Goal: Task Accomplishment & Management: Complete application form

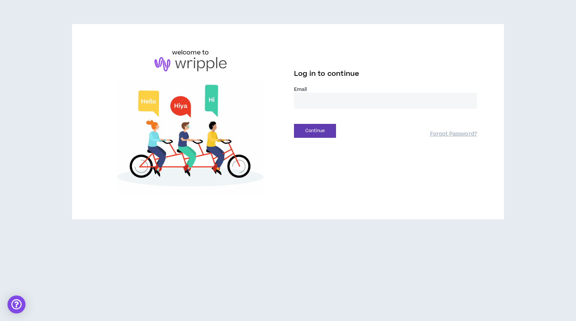
click at [383, 103] on input "email" at bounding box center [385, 101] width 183 height 16
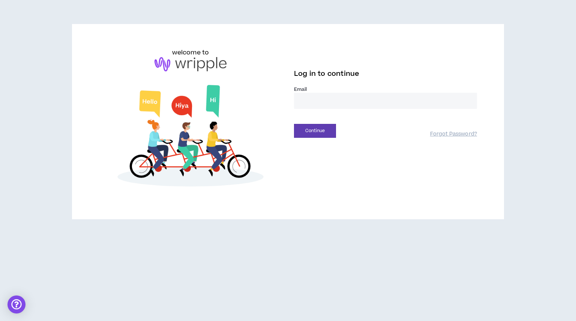
type input "**********"
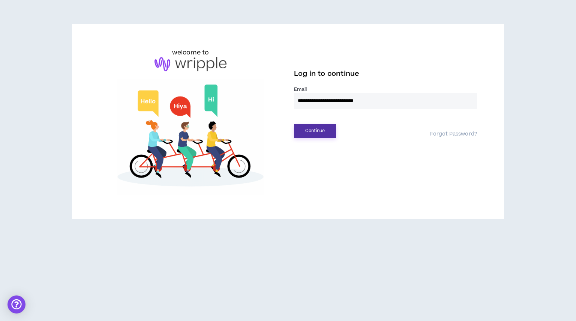
click at [311, 132] on button "Continue" at bounding box center [315, 131] width 42 height 14
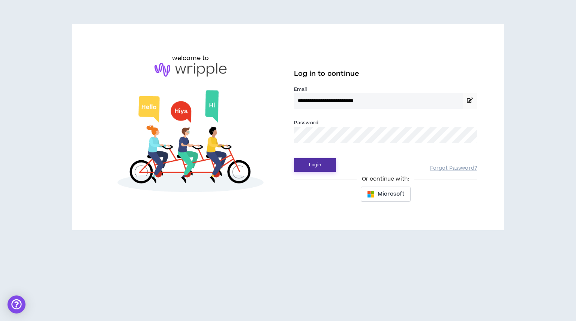
click at [321, 162] on button "Login" at bounding box center [315, 165] width 42 height 14
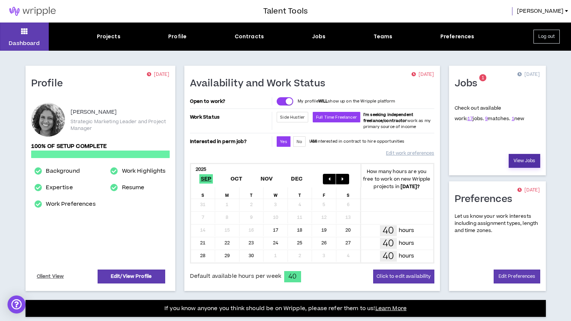
click at [519, 161] on link "View Jobs" at bounding box center [525, 161] width 32 height 14
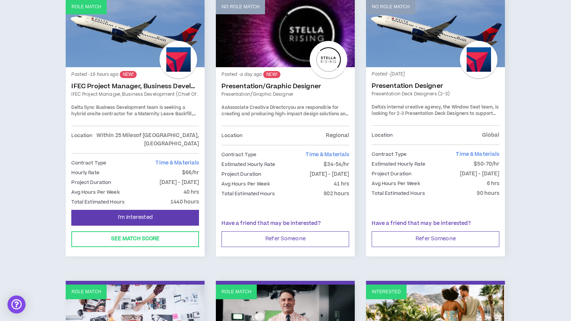
scroll to position [96, 0]
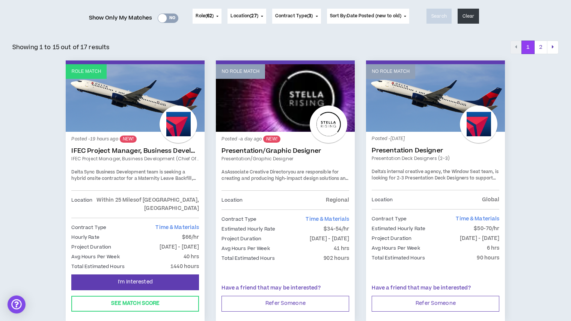
click at [251, 114] on link "No Role Match" at bounding box center [285, 98] width 139 height 68
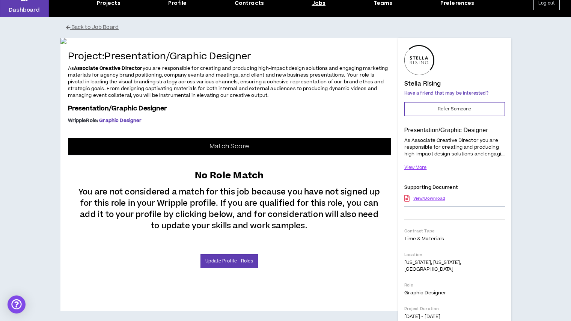
scroll to position [33, 0]
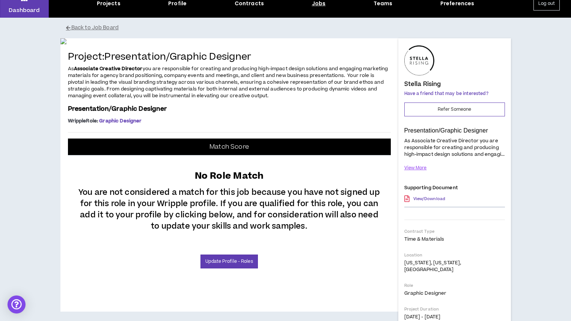
click at [430, 205] on link "View/Download" at bounding box center [429, 198] width 32 height 13
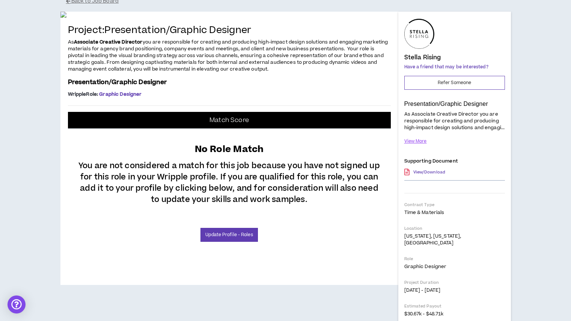
scroll to position [57, 0]
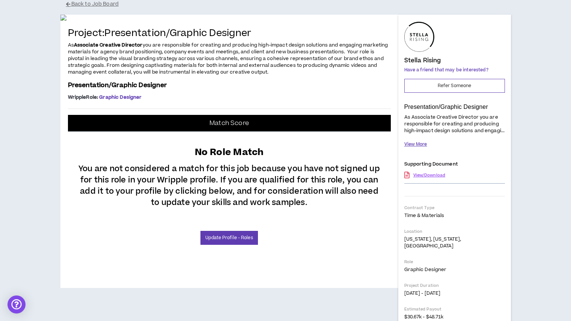
click at [410, 150] on button "View More" at bounding box center [415, 144] width 23 height 13
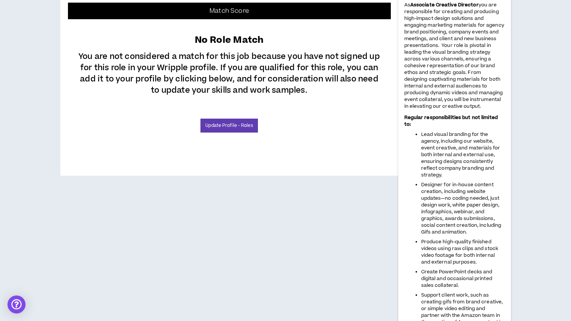
scroll to position [0, 0]
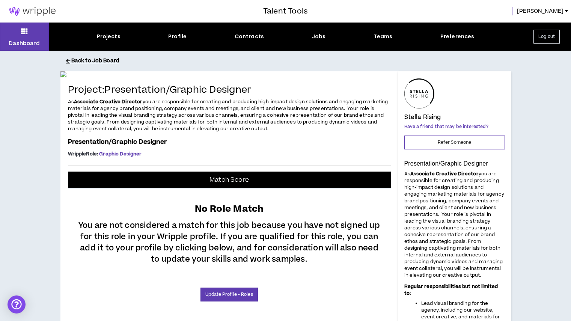
click at [105, 59] on button "Back to Job Board" at bounding box center [291, 60] width 450 height 13
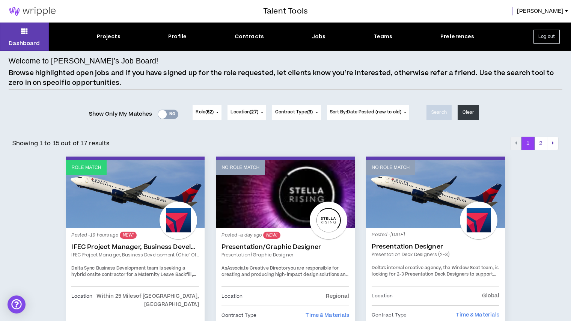
click at [108, 220] on link "Role Match" at bounding box center [135, 194] width 139 height 68
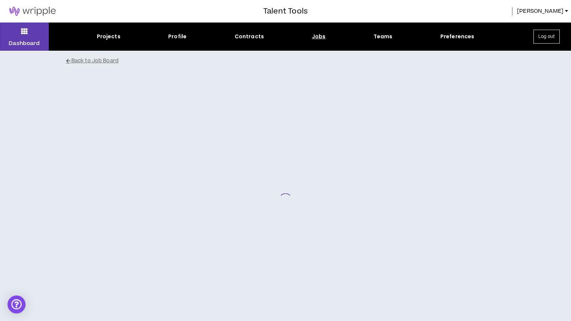
click at [108, 249] on div at bounding box center [285, 199] width 450 height 257
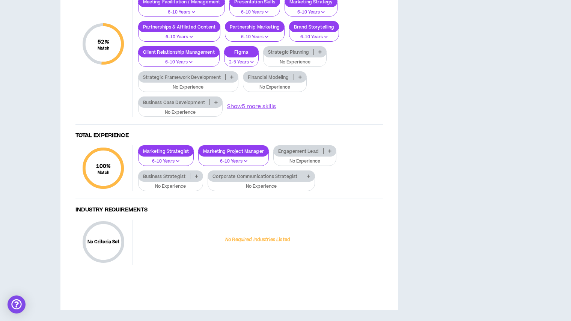
scroll to position [737, 0]
click at [306, 179] on p at bounding box center [308, 176] width 12 height 6
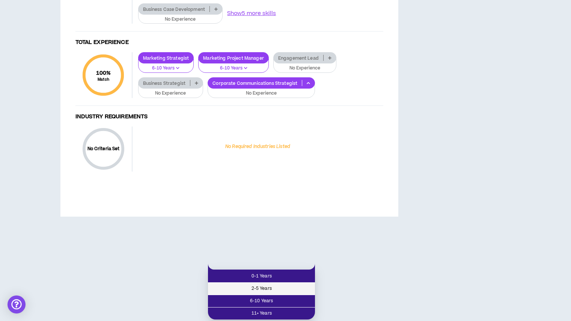
click at [271, 284] on span "2-5 Years" at bounding box center [261, 288] width 98 height 8
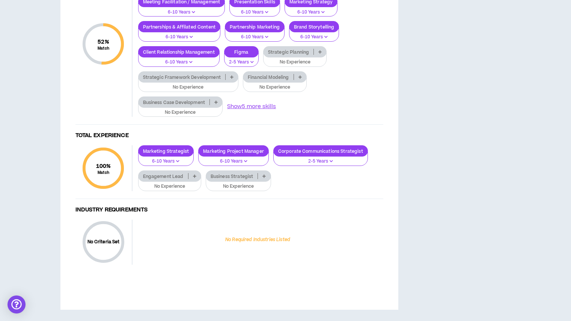
click at [264, 179] on p at bounding box center [264, 176] width 12 height 6
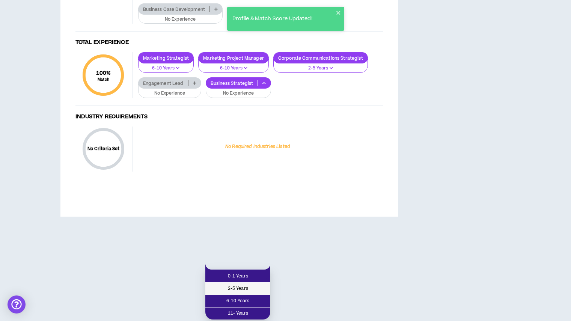
click at [249, 284] on span "2-5 Years" at bounding box center [238, 288] width 56 height 8
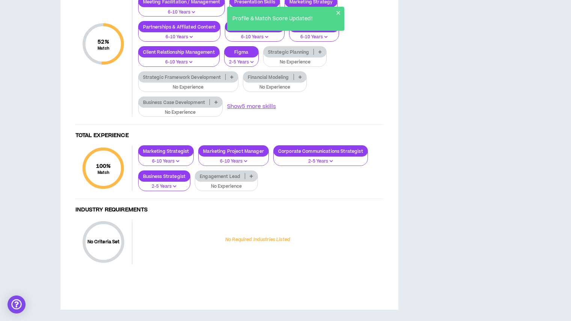
click at [318, 54] on icon at bounding box center [319, 52] width 3 height 4
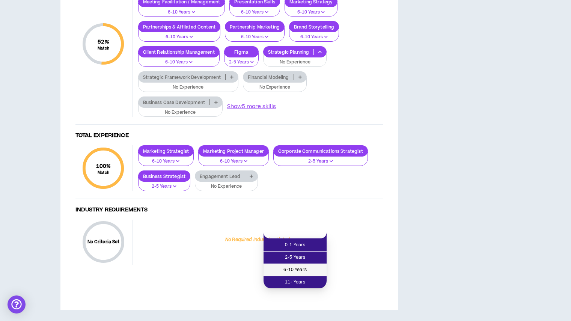
click at [311, 266] on span "6-10 Years" at bounding box center [295, 270] width 54 height 8
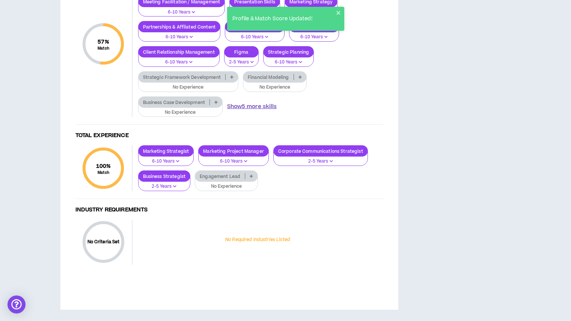
click at [260, 111] on button "Show 5 more skills" at bounding box center [252, 106] width 50 height 8
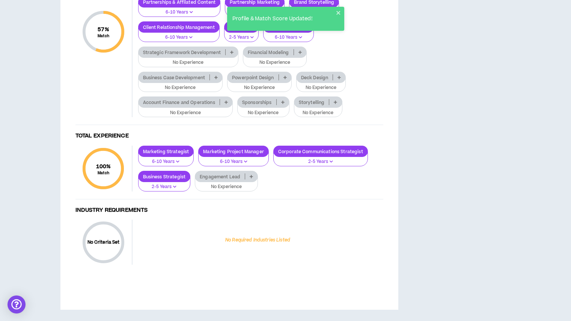
click at [286, 79] on icon at bounding box center [284, 77] width 3 height 4
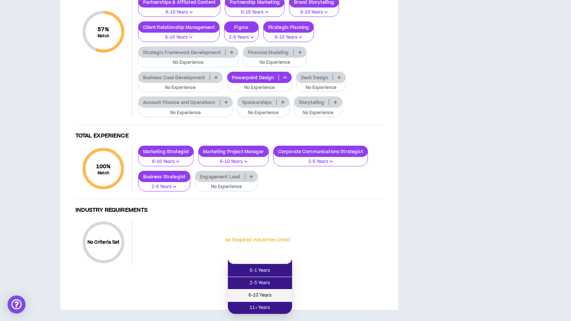
click at [275, 291] on span "6-10 Years" at bounding box center [259, 295] width 55 height 8
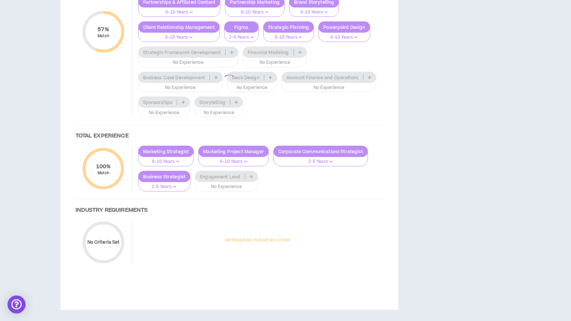
click at [271, 173] on div at bounding box center [229, 81] width 323 height 397
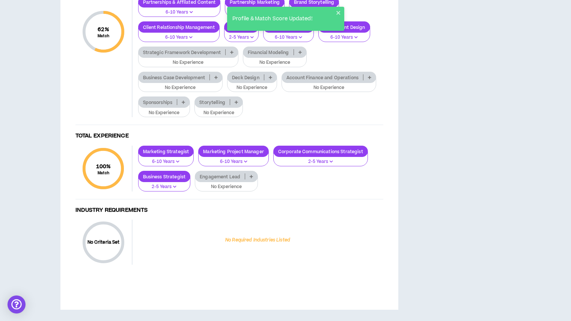
click at [271, 79] on icon at bounding box center [270, 77] width 3 height 4
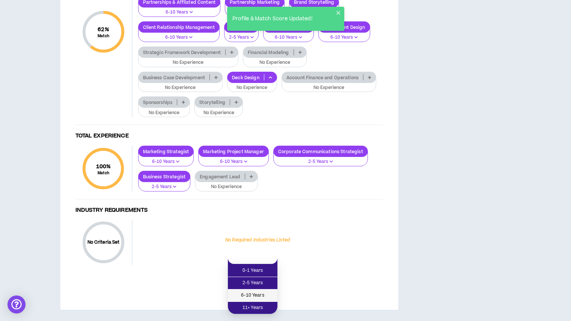
click at [266, 291] on span "6-10 Years" at bounding box center [252, 295] width 41 height 8
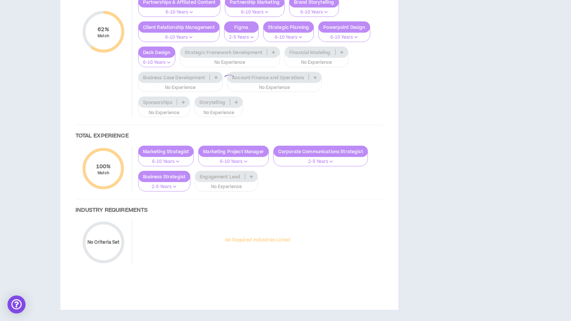
click at [239, 200] on div at bounding box center [229, 81] width 323 height 397
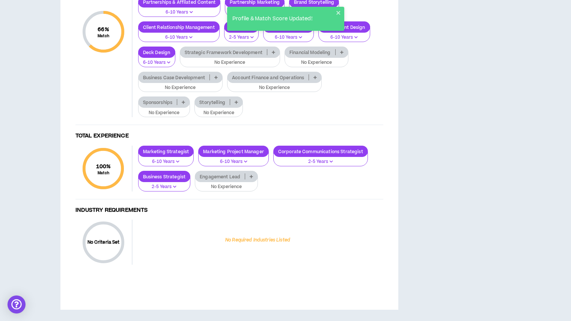
click at [237, 104] on icon at bounding box center [236, 102] width 3 height 4
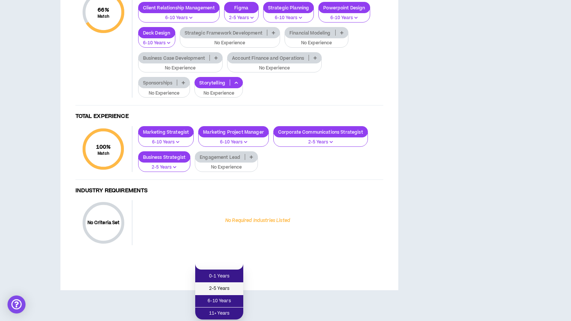
click at [233, 284] on span "2-5 Years" at bounding box center [219, 288] width 39 height 8
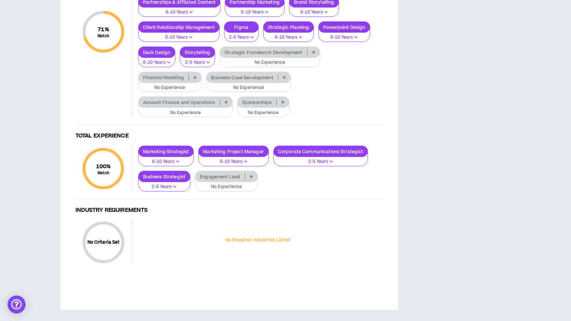
scroll to position [694, 0]
click at [284, 104] on icon at bounding box center [282, 102] width 3 height 4
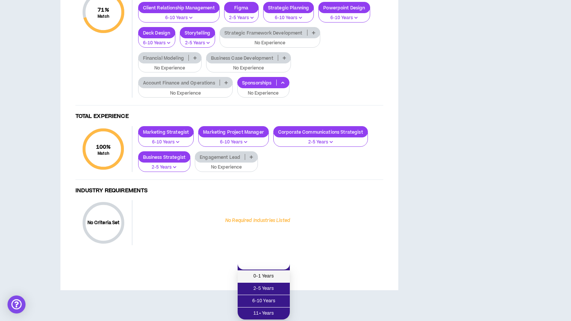
click at [275, 272] on span "0-1 Years" at bounding box center [263, 276] width 43 height 8
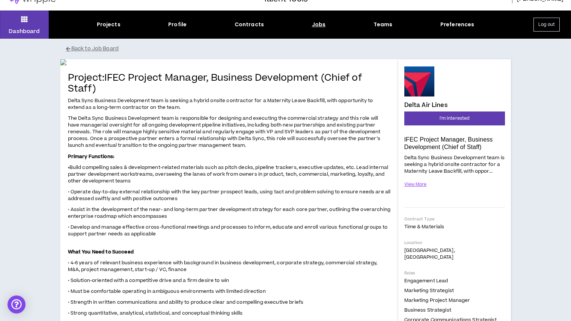
scroll to position [12, 0]
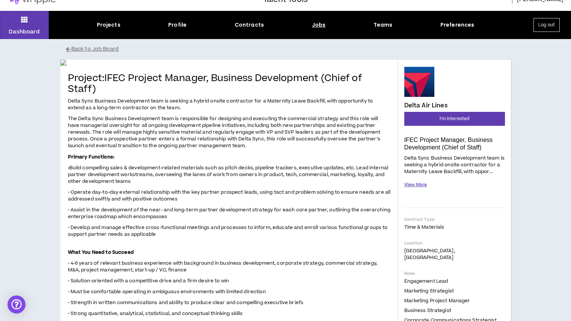
click at [414, 183] on button "View More" at bounding box center [415, 184] width 23 height 13
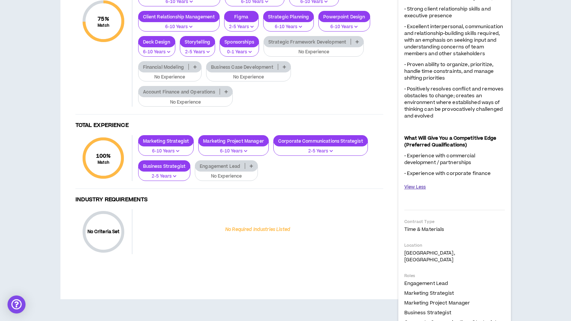
scroll to position [672, 0]
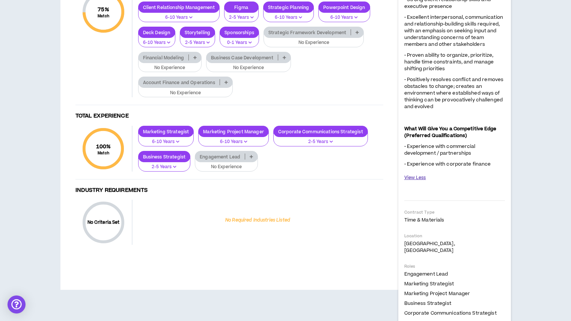
click at [417, 179] on button "View Less" at bounding box center [415, 177] width 22 height 13
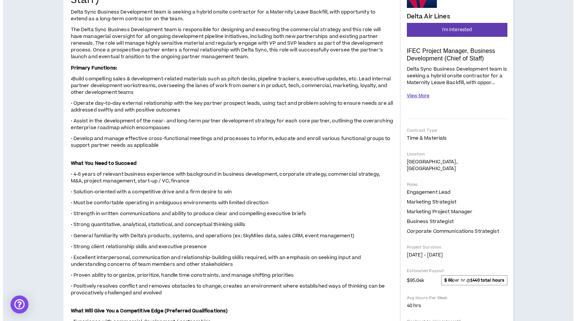
scroll to position [0, 0]
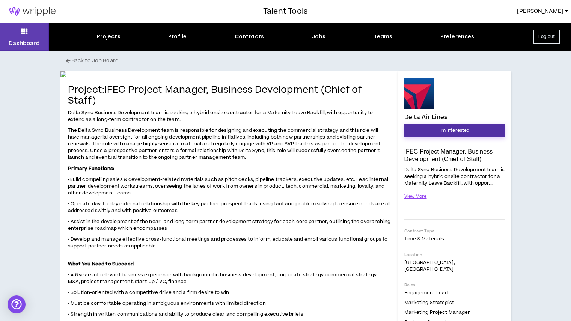
click at [422, 132] on button "I'm Interested" at bounding box center [454, 130] width 101 height 14
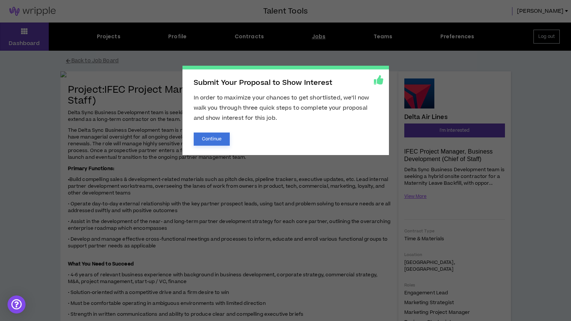
click at [216, 139] on button "Continue" at bounding box center [212, 138] width 36 height 13
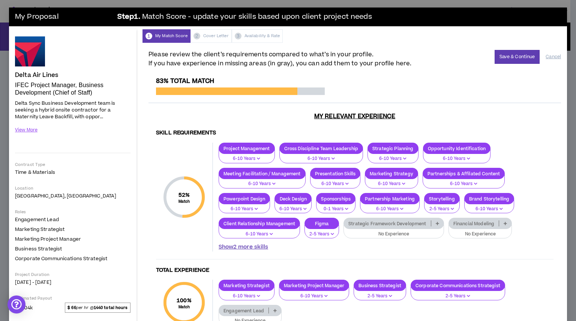
click at [240, 245] on button "Show 2 more skills" at bounding box center [244, 247] width 50 height 8
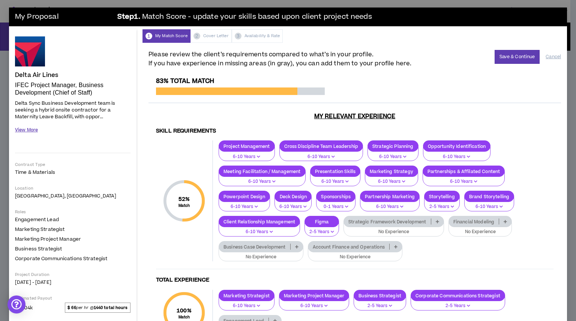
click at [29, 130] on button "View More" at bounding box center [26, 129] width 23 height 13
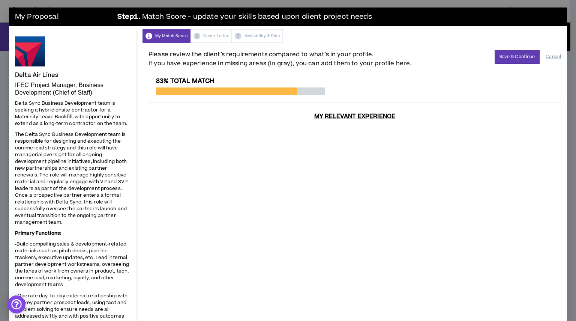
click at [547, 57] on button "Cancel" at bounding box center [553, 56] width 15 height 13
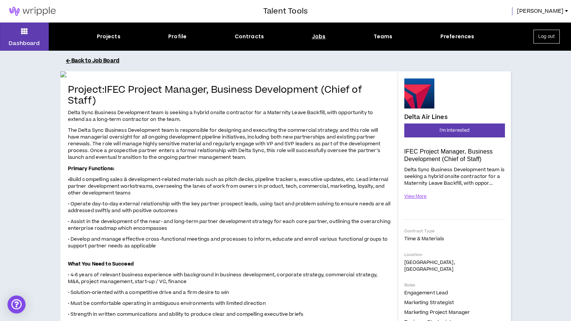
click at [99, 57] on button "Back to Job Board" at bounding box center [291, 60] width 450 height 13
click at [81, 59] on button "Back to Job Board" at bounding box center [291, 60] width 450 height 13
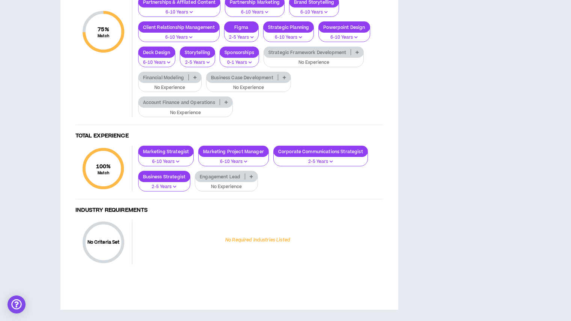
scroll to position [834, 0]
drag, startPoint x: 313, startPoint y: 208, endPoint x: 524, endPoint y: 251, distance: 214.9
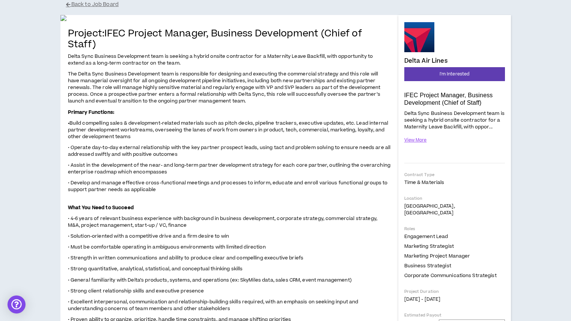
scroll to position [0, 0]
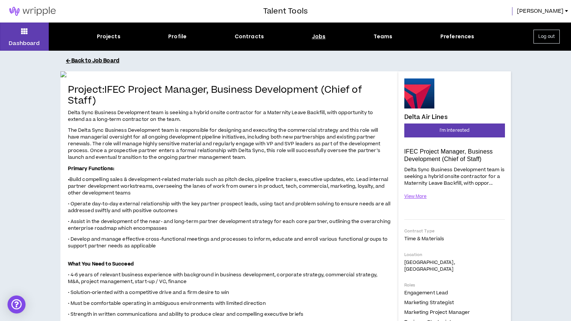
click at [94, 64] on button "Back to Job Board" at bounding box center [291, 60] width 450 height 13
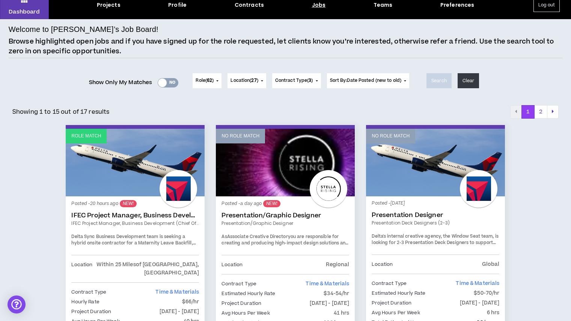
scroll to position [31, 0]
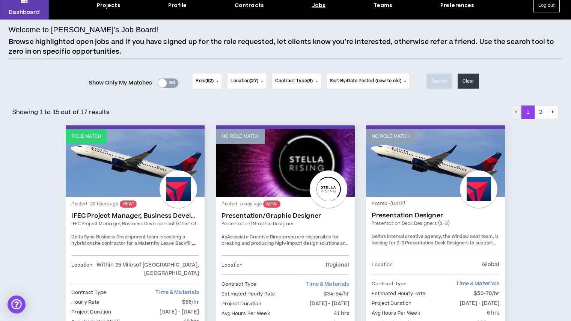
click at [135, 157] on link "Role Match" at bounding box center [135, 163] width 139 height 68
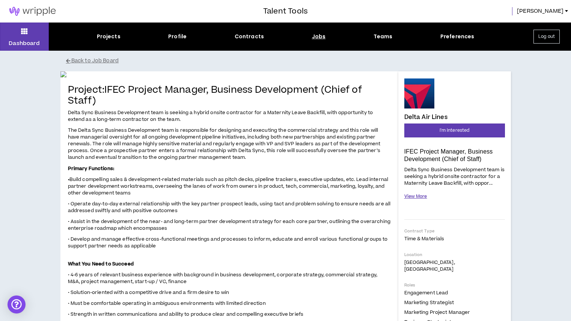
click at [415, 196] on button "View More" at bounding box center [415, 196] width 23 height 13
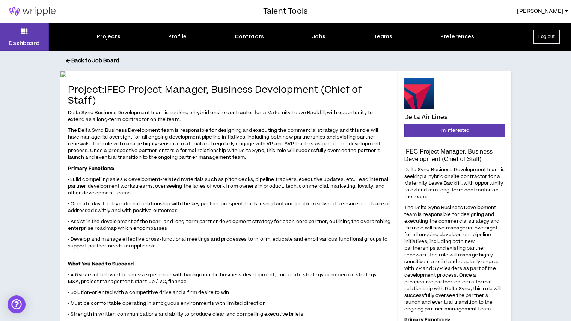
click at [92, 61] on button "Back to Job Board" at bounding box center [291, 60] width 450 height 13
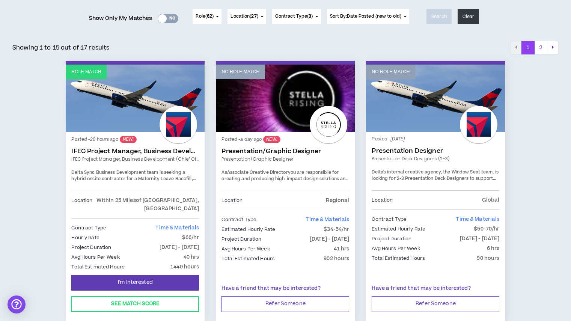
scroll to position [95, 0]
drag, startPoint x: 81, startPoint y: 69, endPoint x: 74, endPoint y: 71, distance: 7.4
click at [74, 71] on p "Role Match" at bounding box center [86, 72] width 30 height 7
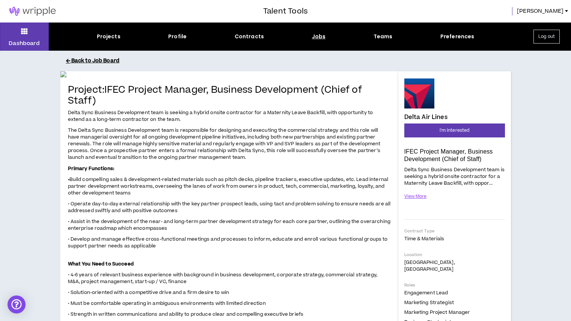
click at [97, 60] on button "Back to Job Board" at bounding box center [291, 60] width 450 height 13
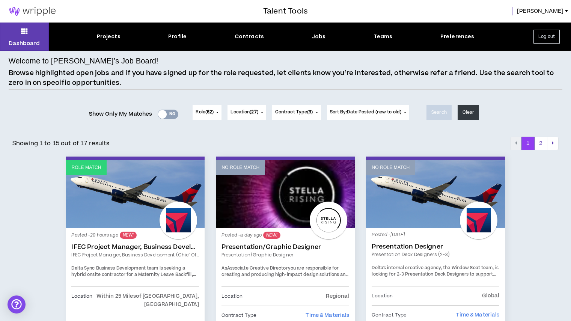
click at [316, 35] on div "Jobs" at bounding box center [319, 37] width 14 height 8
click at [317, 38] on div "Jobs" at bounding box center [319, 37] width 14 height 8
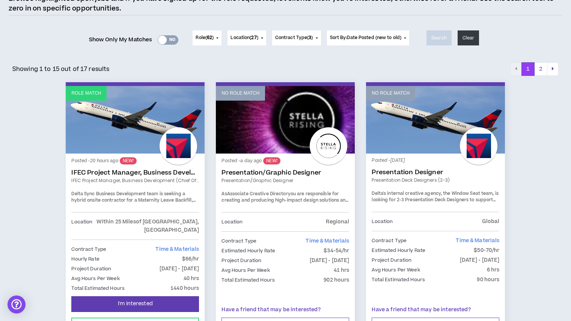
scroll to position [68, 0]
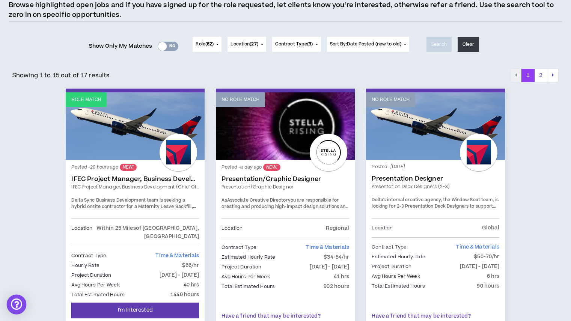
drag, startPoint x: 1, startPoint y: 69, endPoint x: 20, endPoint y: 301, distance: 233.1
click at [20, 301] on div "Open Intercom Messenger" at bounding box center [17, 305] width 20 height 20
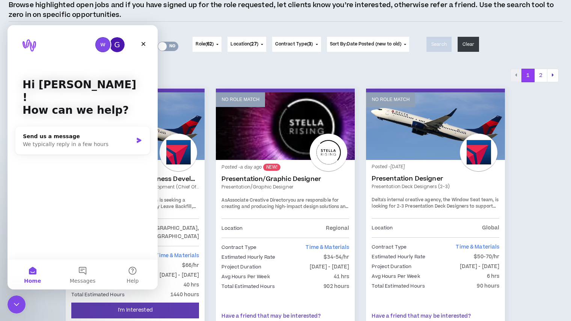
scroll to position [0, 0]
click at [139, 138] on icon "Intercom messenger" at bounding box center [139, 140] width 5 height 5
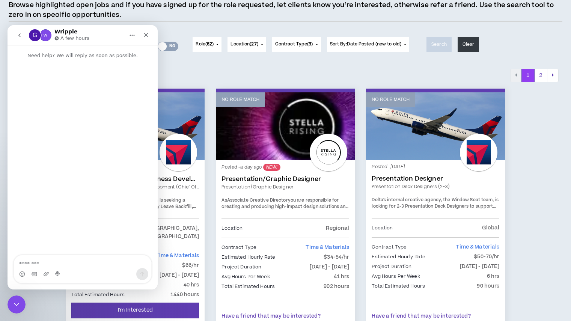
click at [47, 260] on textarea "Message…" at bounding box center [82, 261] width 137 height 13
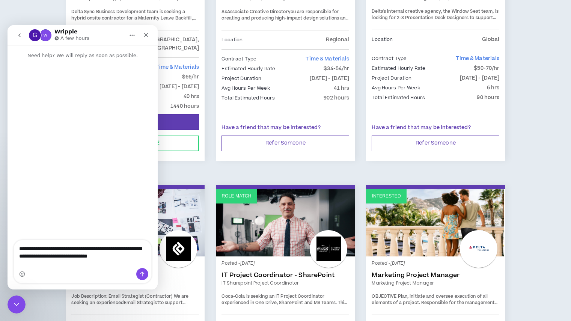
scroll to position [257, 0]
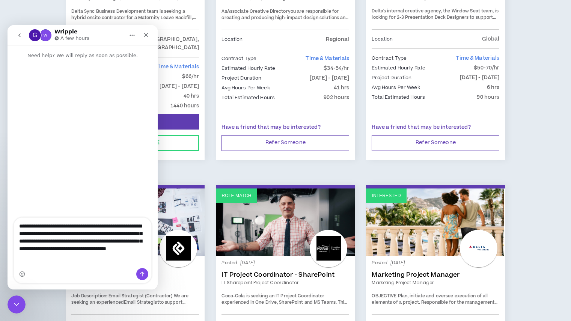
type textarea "**********"
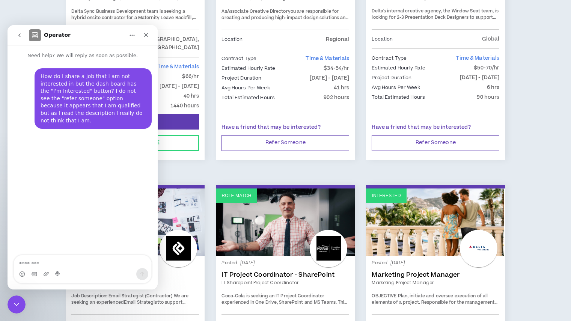
click at [23, 32] on button "go back" at bounding box center [19, 35] width 14 height 14
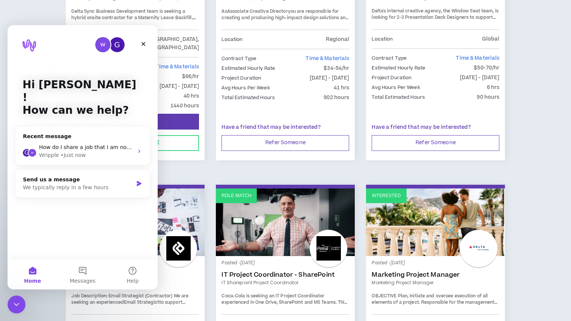
click at [170, 92] on div "Avg Hours Per Week 40 hrs" at bounding box center [135, 96] width 128 height 8
